Goal: Information Seeking & Learning: Understand process/instructions

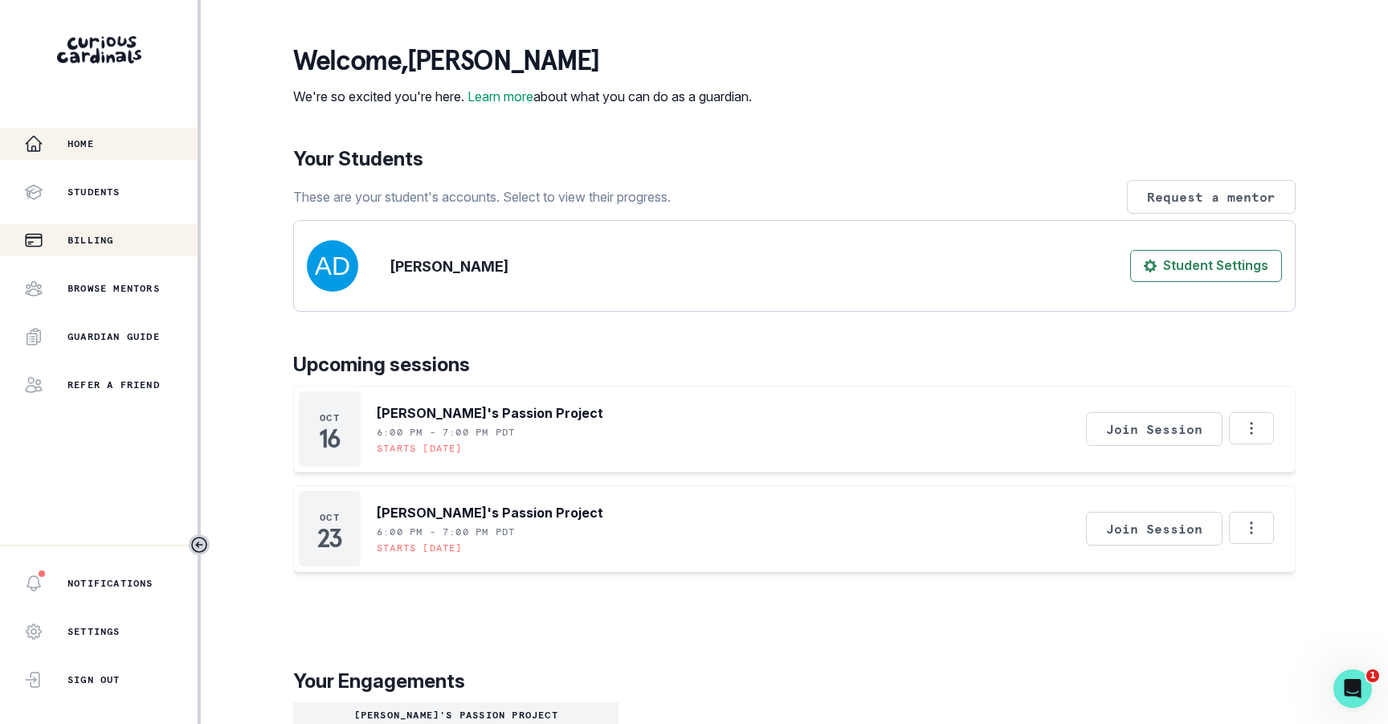
click at [96, 255] on button "Billing" at bounding box center [99, 240] width 198 height 32
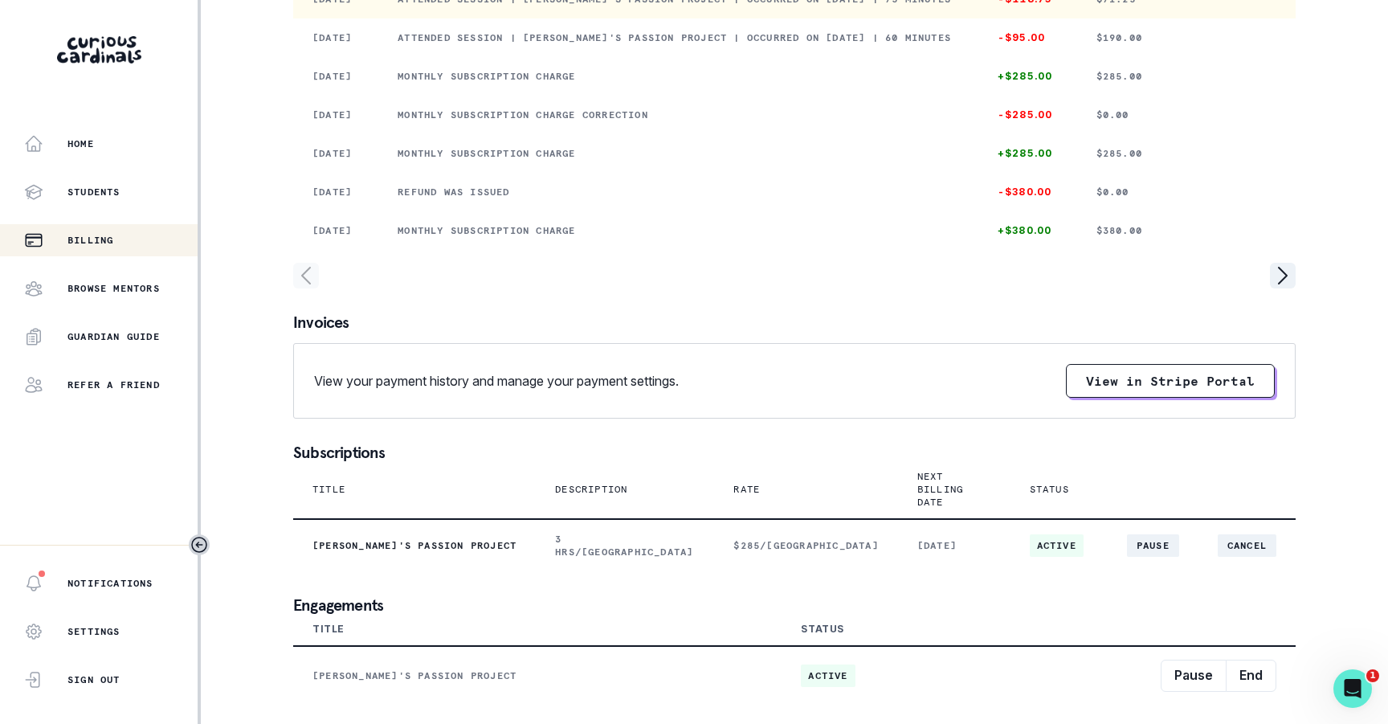
scroll to position [321, 0]
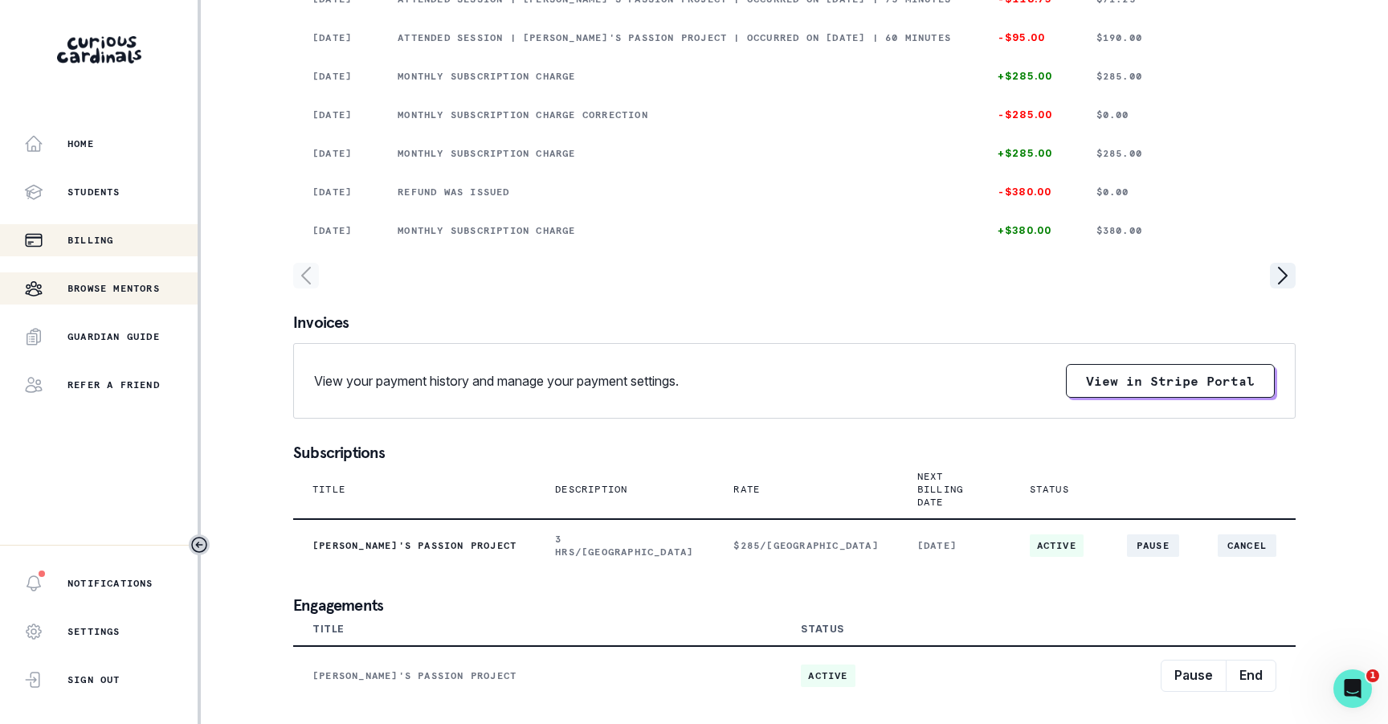
click at [84, 292] on p "Browse Mentors" at bounding box center [113, 288] width 92 height 13
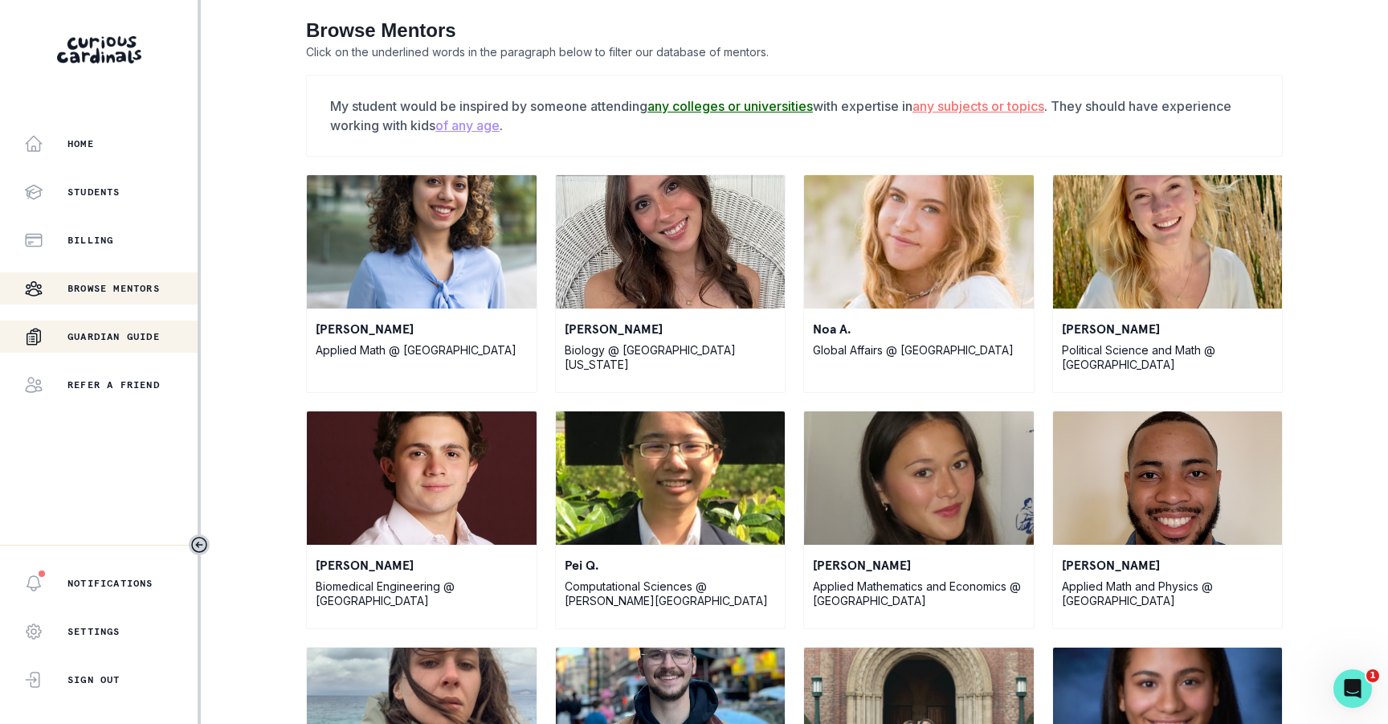
click at [89, 329] on div "Guardian Guide" at bounding box center [111, 336] width 174 height 19
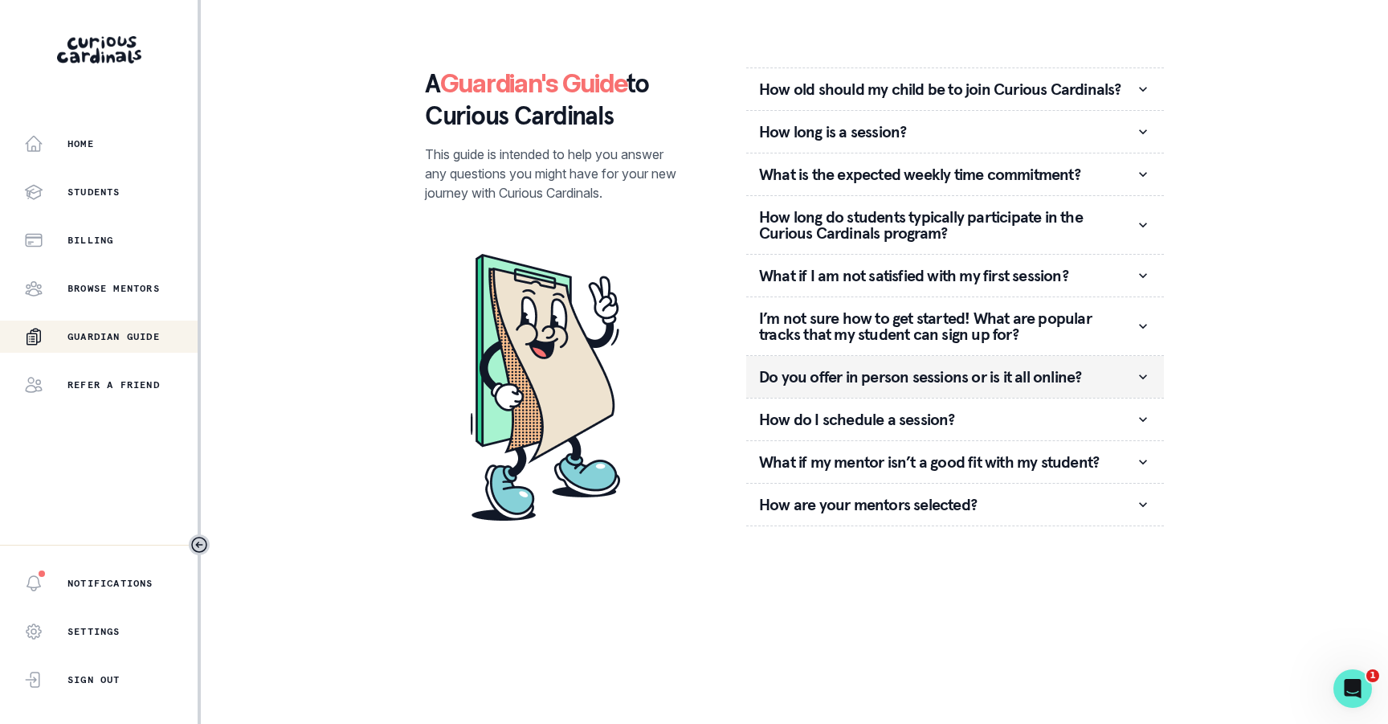
click at [934, 379] on p "Do you offer in person sessions or is it all online?" at bounding box center [947, 377] width 376 height 16
click at [1144, 384] on icon "button" at bounding box center [1143, 377] width 16 height 16
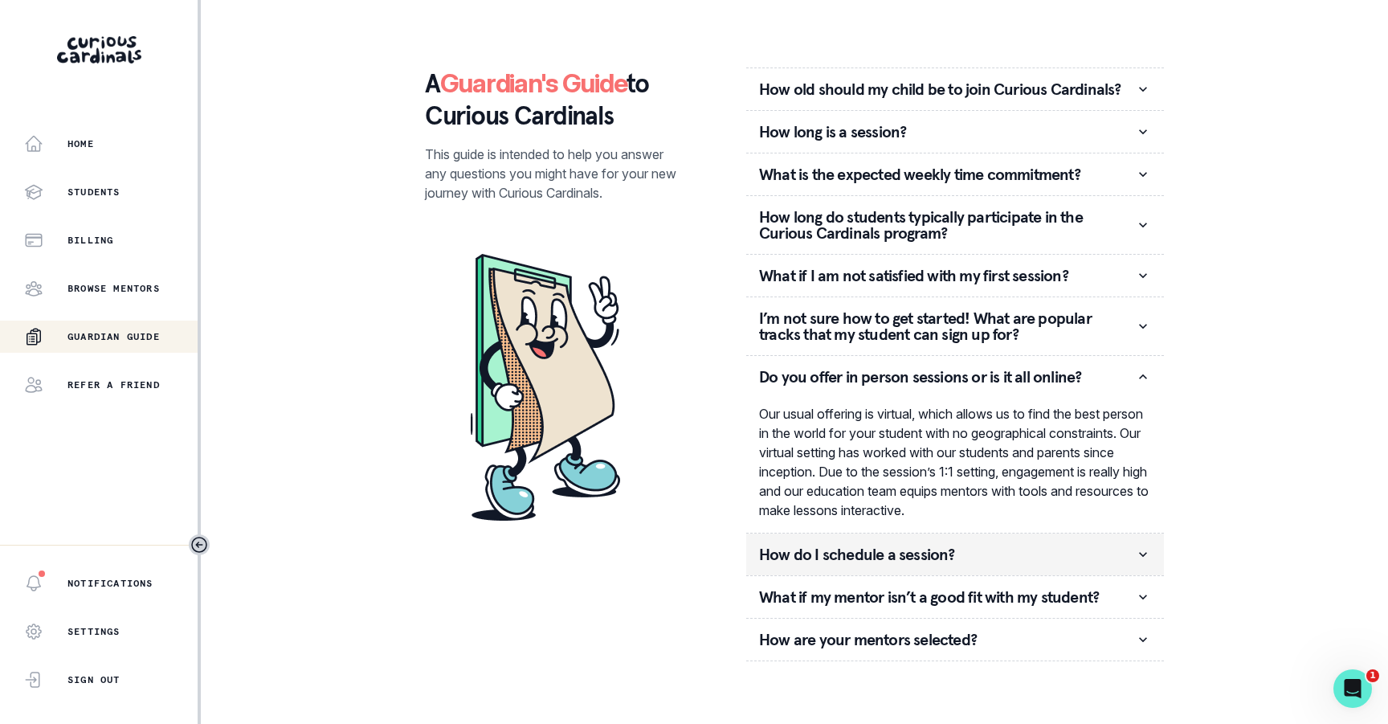
click at [822, 556] on p "How do I schedule a session?" at bounding box center [947, 554] width 376 height 16
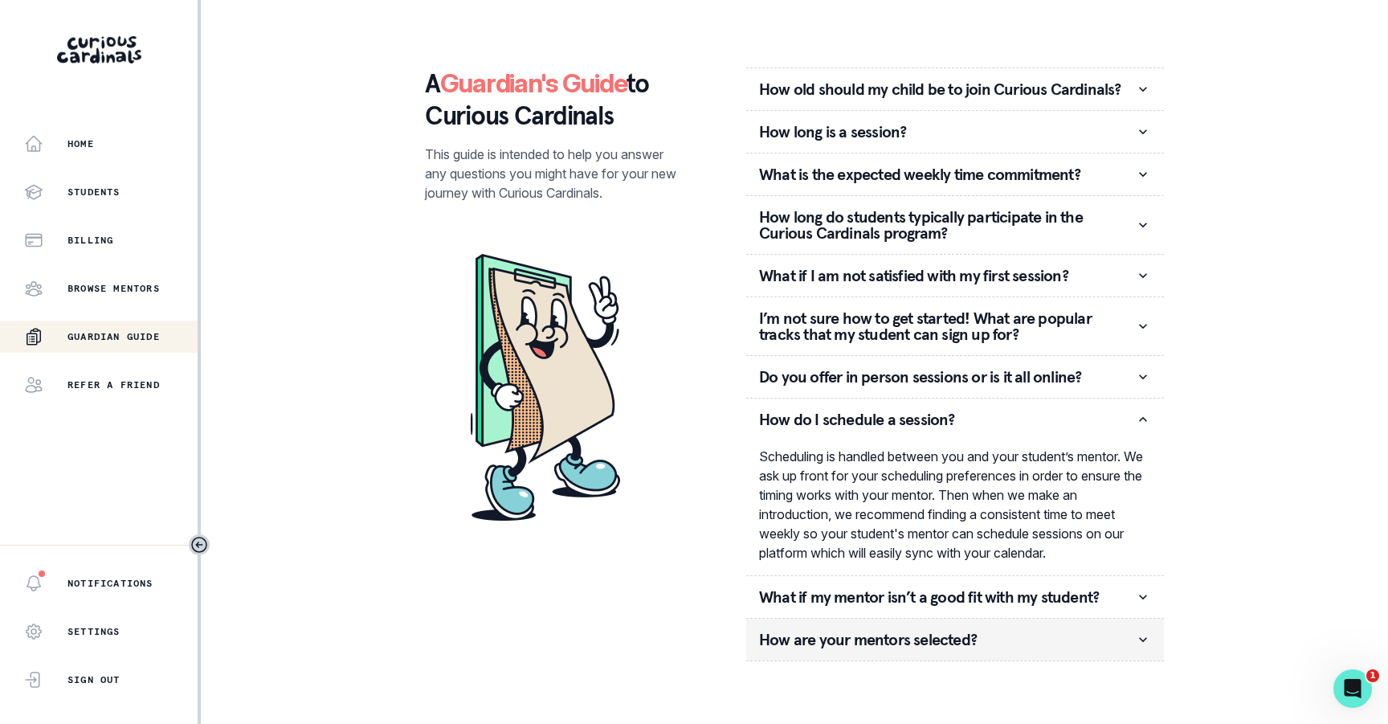
click at [797, 646] on p "How are your mentors selected?" at bounding box center [947, 640] width 376 height 16
